Goal: Find specific page/section

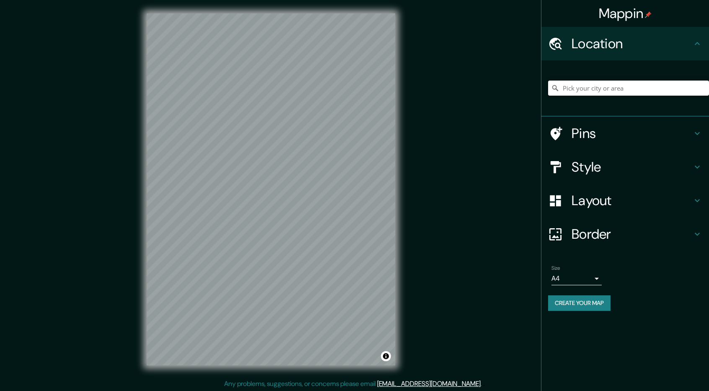
click at [600, 87] on input "Pick your city or area" at bounding box center [628, 87] width 161 height 15
paste input "Corporación de Productores Café [GEOGRAPHIC_DATA]"
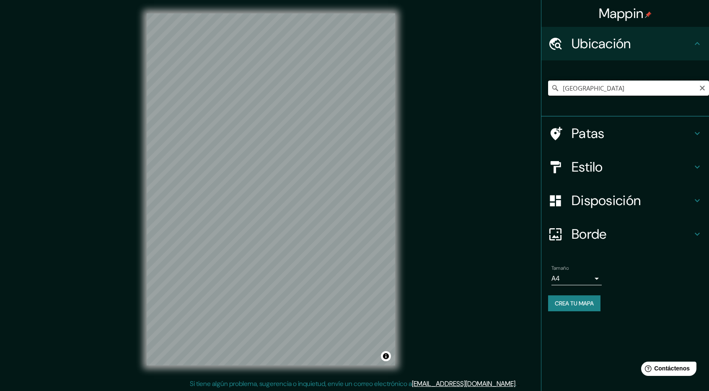
click at [584, 91] on input "[GEOGRAPHIC_DATA]" at bounding box center [628, 87] width 161 height 15
paste input "Corporación de Productores Café"
click at [407, 286] on div "© Mapbox © OpenStreetMap Mejorar este mapa" at bounding box center [270, 189] width 275 height 378
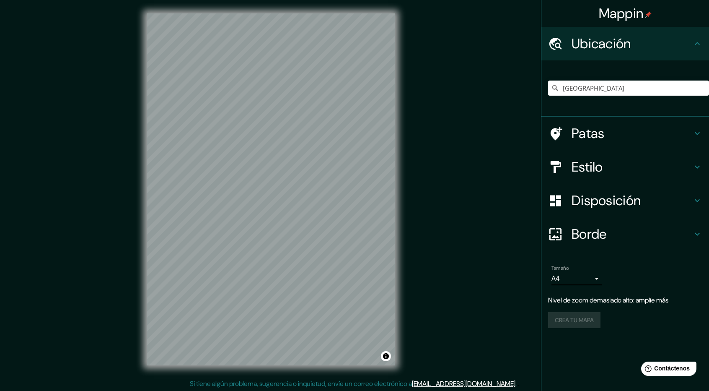
click at [581, 79] on div "[GEOGRAPHIC_DATA] [GEOGRAPHIC_DATA] [GEOGRAPHIC_DATA] [GEOGRAPHIC_DATA], [GEOGR…" at bounding box center [628, 88] width 161 height 42
click at [580, 87] on input "[GEOGRAPHIC_DATA]" at bounding box center [628, 87] width 161 height 15
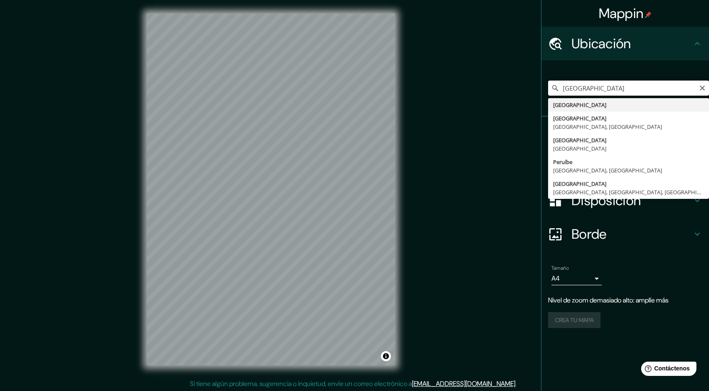
click at [580, 87] on input "[GEOGRAPHIC_DATA]" at bounding box center [628, 87] width 161 height 15
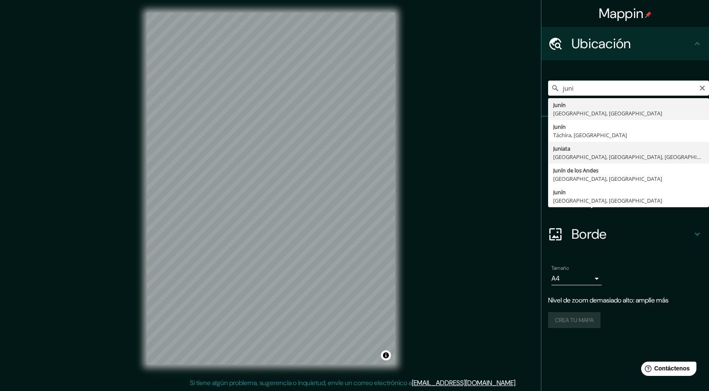
scroll to position [1, 0]
type input "Junin, [GEOGRAPHIC_DATA], [GEOGRAPHIC_DATA]"
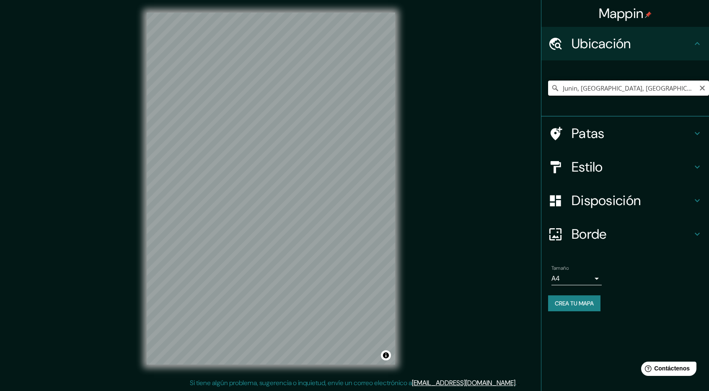
click at [577, 89] on input "Junin, [GEOGRAPHIC_DATA], [GEOGRAPHIC_DATA]" at bounding box center [628, 87] width 161 height 15
click at [406, 217] on div "© Mapbox © OpenStreetMap Mejorar este mapa" at bounding box center [270, 188] width 275 height 378
